Goal: Task Accomplishment & Management: Manage account settings

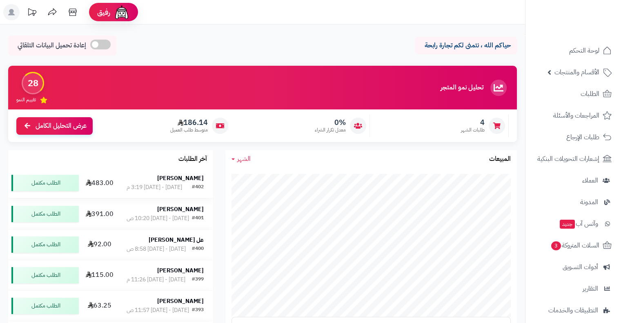
click at [181, 178] on strong "[PERSON_NAME]" at bounding box center [180, 178] width 47 height 9
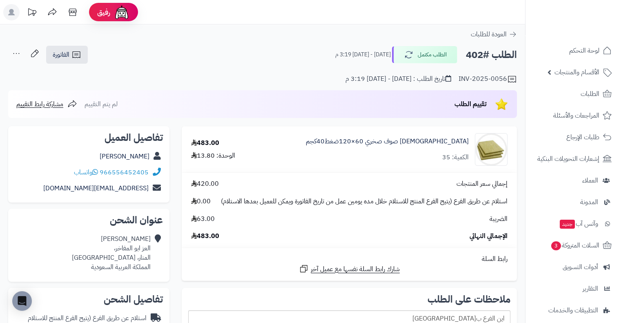
drag, startPoint x: 109, startPoint y: 156, endPoint x: 152, endPoint y: 156, distance: 43.3
click at [152, 156] on div "[PERSON_NAME]" at bounding box center [89, 157] width 148 height 16
copy div "[PERSON_NAME]"
drag, startPoint x: 101, startPoint y: 172, endPoint x: 57, endPoint y: 140, distance: 54.2
click at [57, 140] on h2 "تفاصيل العميل" at bounding box center [89, 138] width 148 height 10
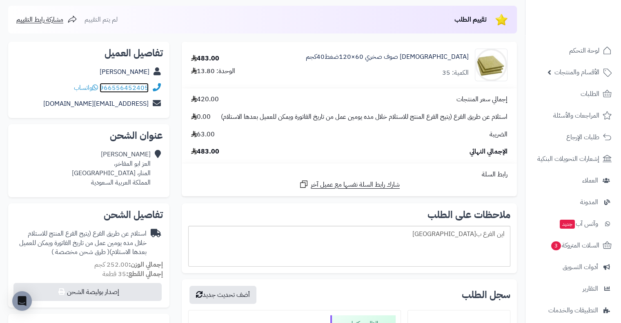
scroll to position [82, 0]
